Goal: Transaction & Acquisition: Book appointment/travel/reservation

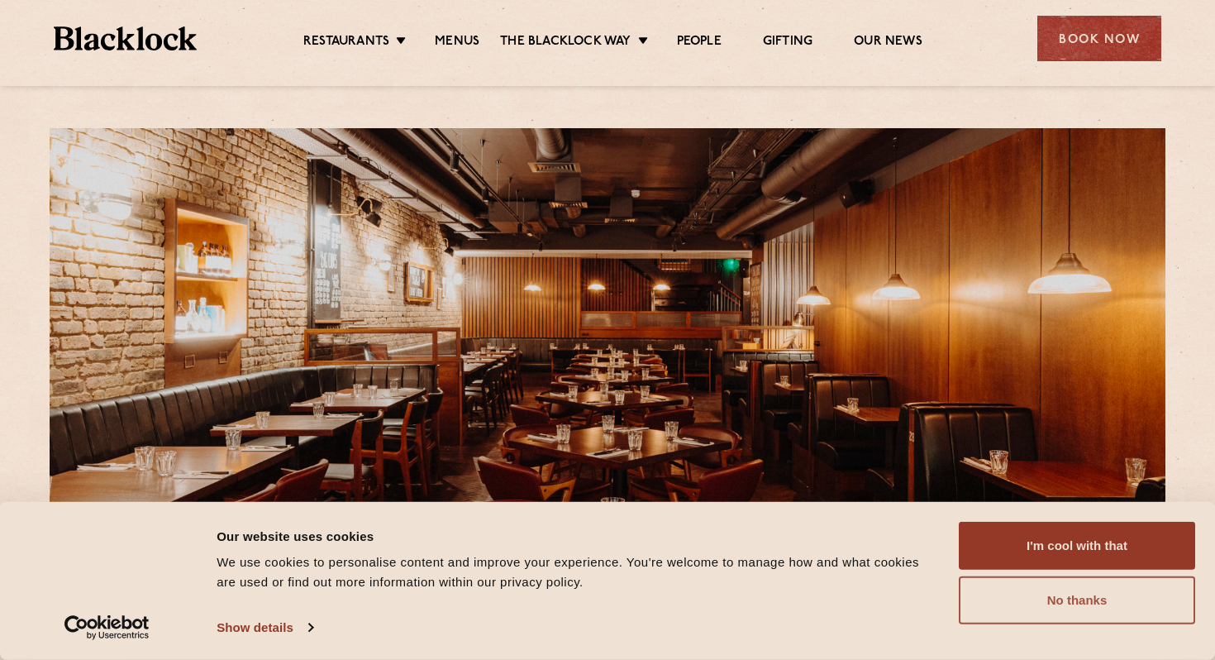
click at [1066, 598] on button "No thanks" at bounding box center [1077, 600] width 236 height 48
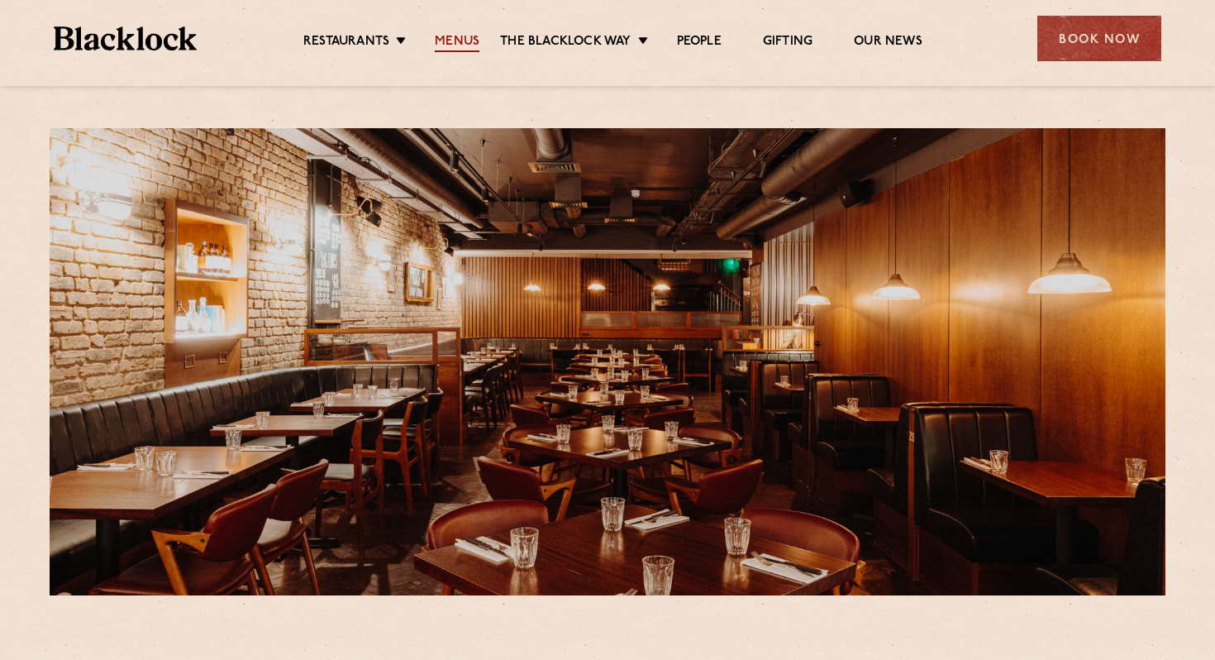
click at [465, 39] on link "Menus" at bounding box center [457, 43] width 45 height 18
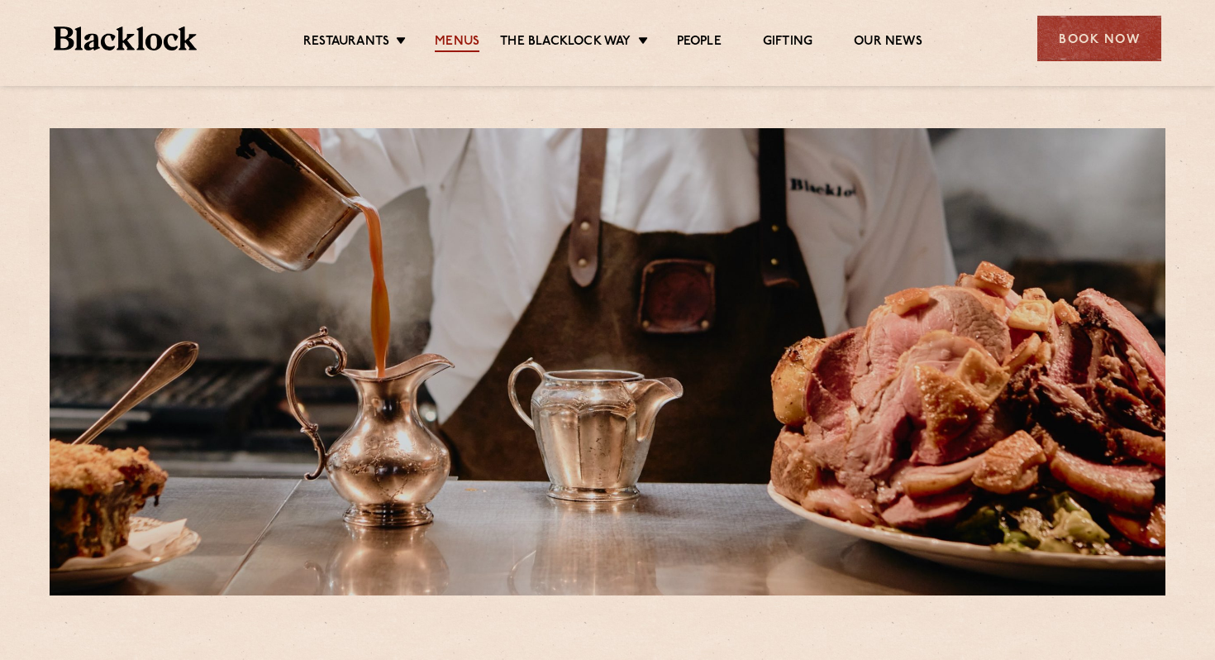
click at [458, 41] on link "Menus" at bounding box center [457, 43] width 45 height 18
click at [462, 45] on link "Menus" at bounding box center [457, 43] width 45 height 18
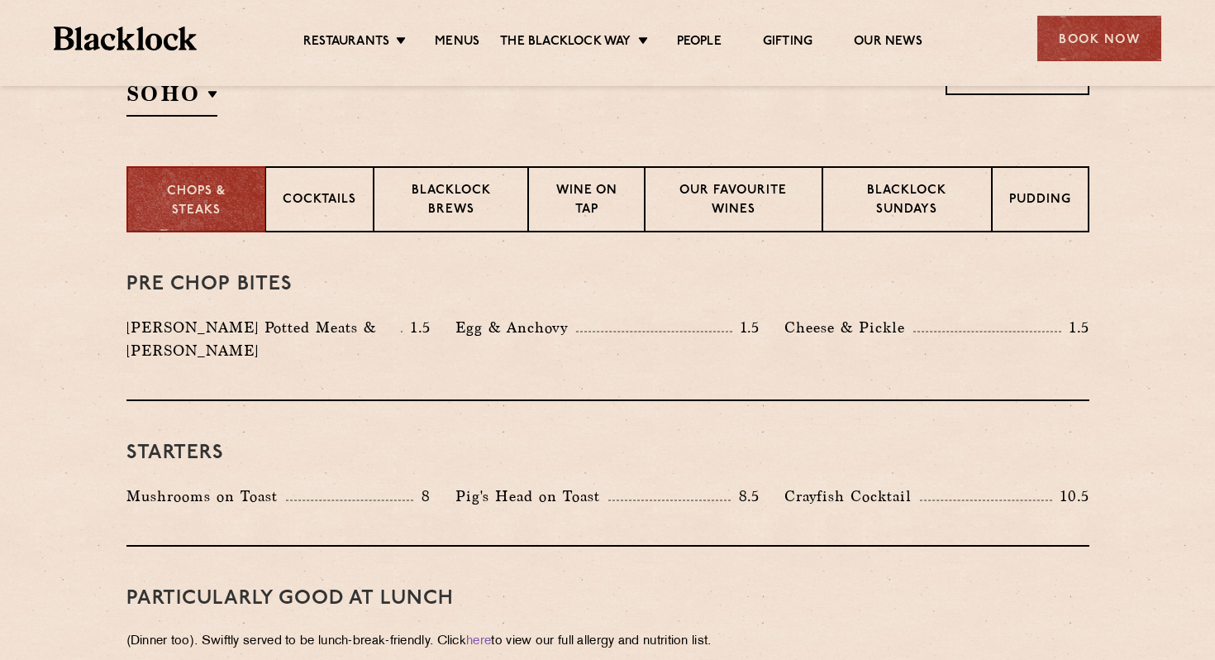
scroll to position [598, 0]
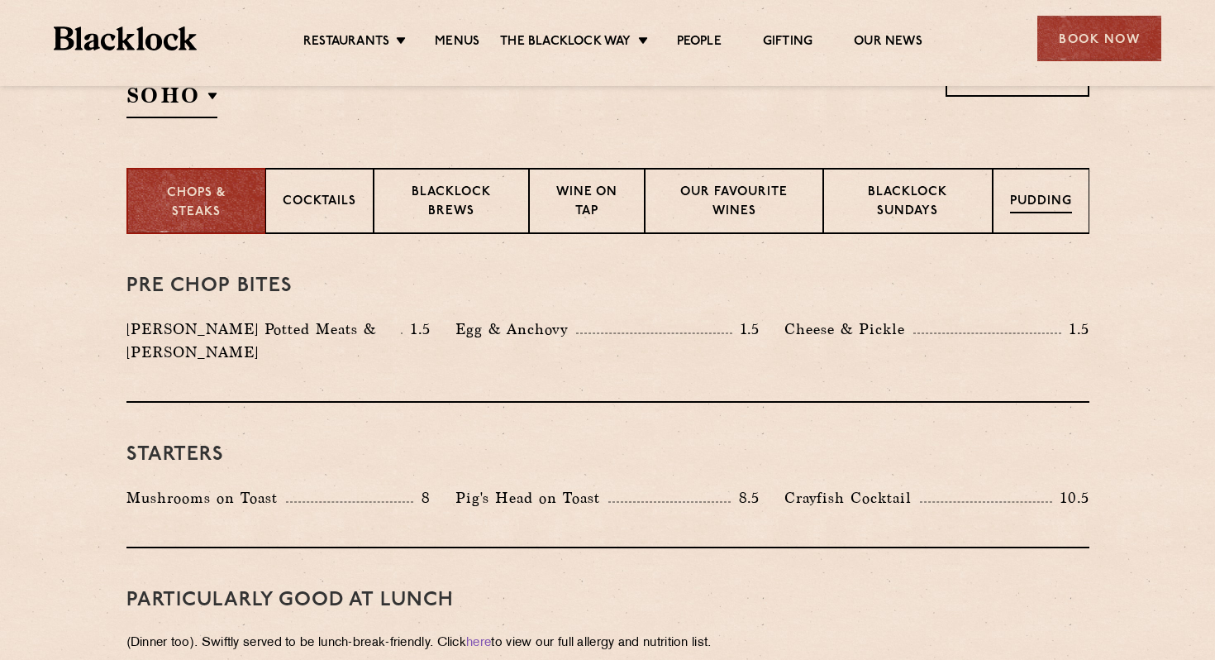
click at [1009, 222] on div "Pudding" at bounding box center [1041, 201] width 97 height 66
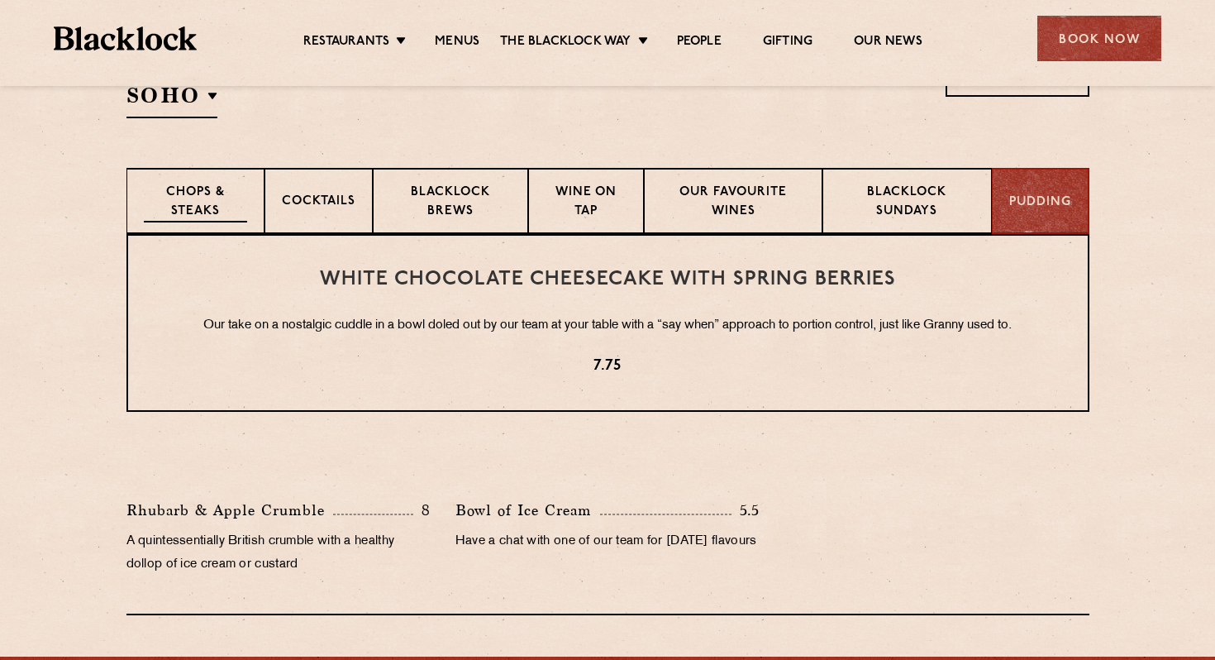
click at [199, 207] on p "Chops & Steaks" at bounding box center [195, 202] width 103 height 39
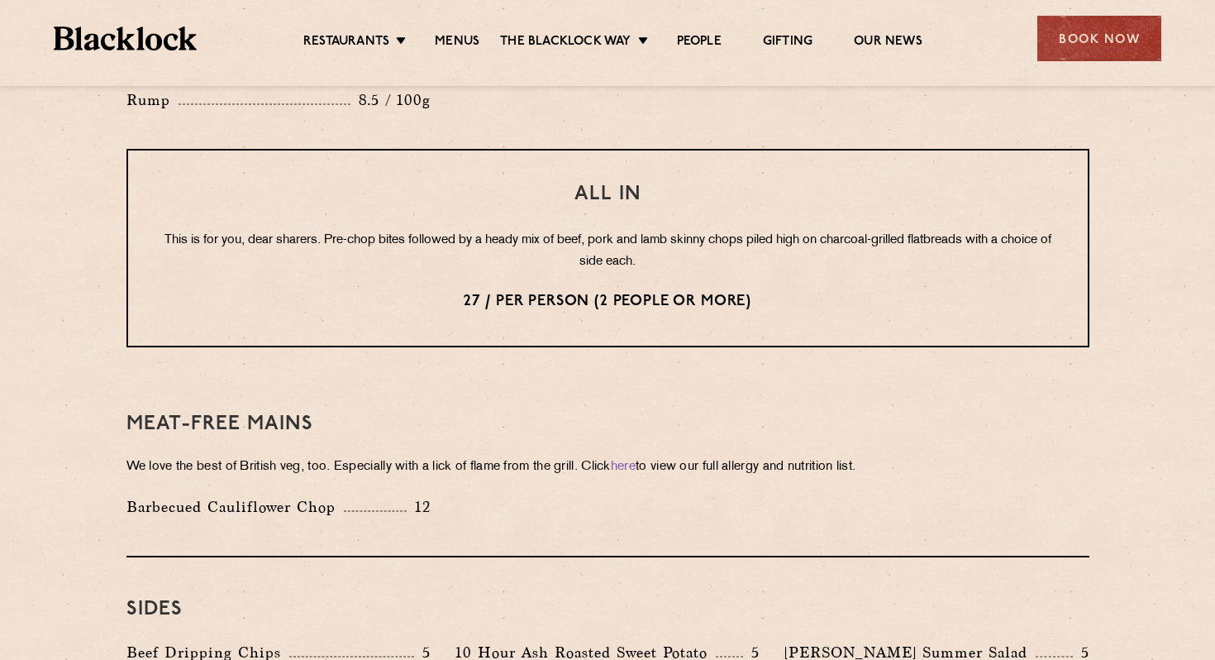
scroll to position [2060, 0]
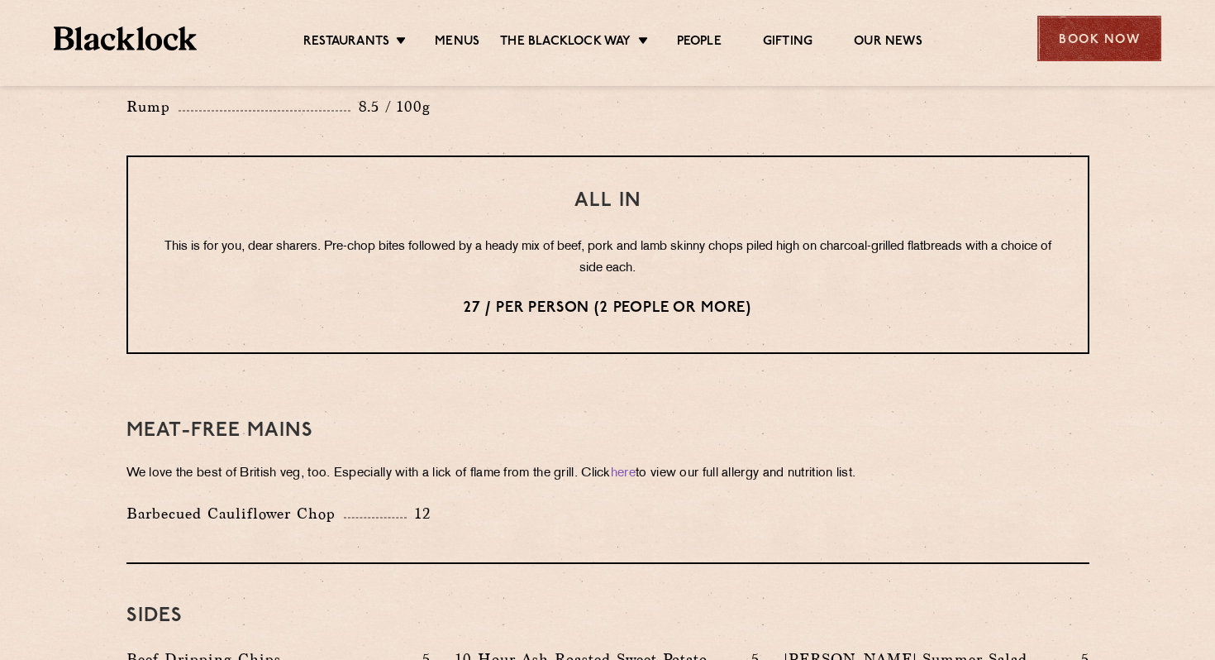
click at [1089, 37] on div "Book Now" at bounding box center [1099, 38] width 124 height 45
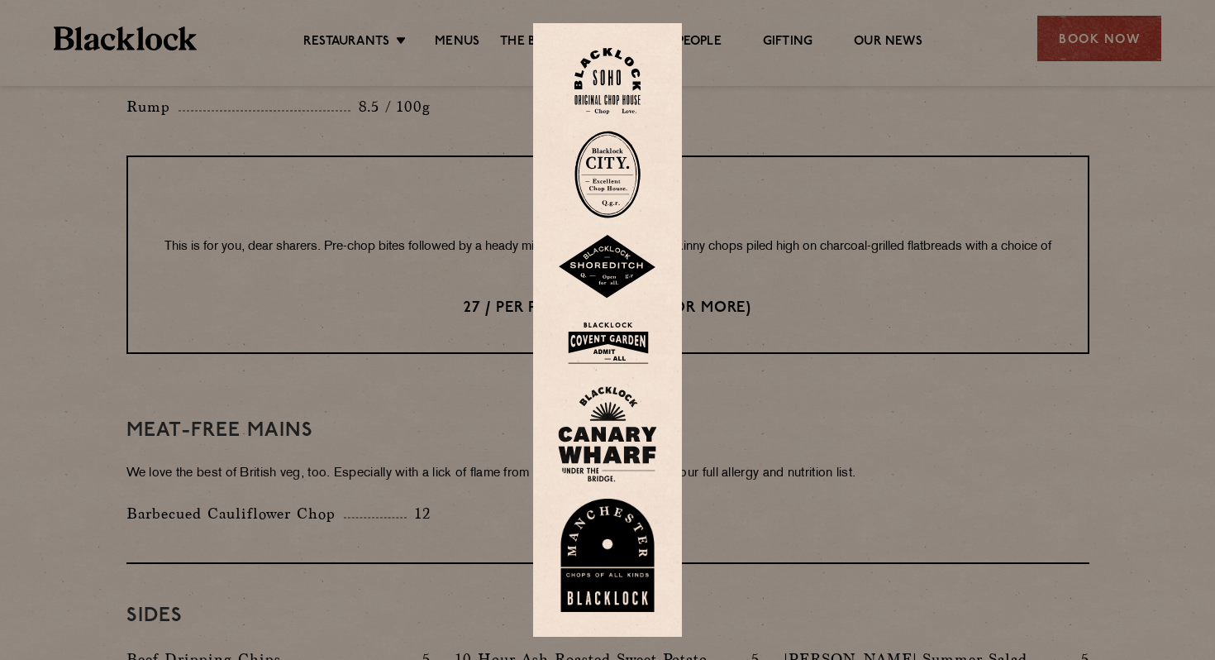
click at [604, 343] on img at bounding box center [607, 343] width 99 height 54
